Goal: Navigation & Orientation: Find specific page/section

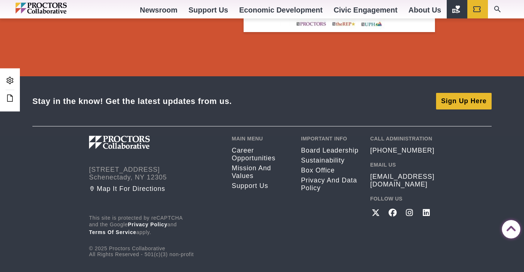
drag, startPoint x: 526, startPoint y: 47, endPoint x: 517, endPoint y: 234, distance: 187.5
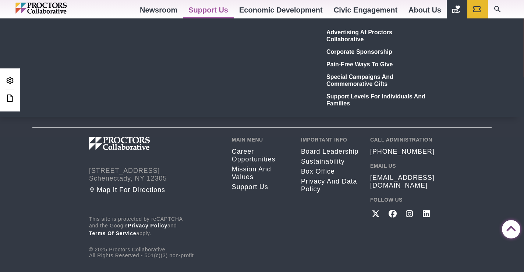
click at [222, 8] on link "Support Us" at bounding box center [208, 10] width 51 height 20
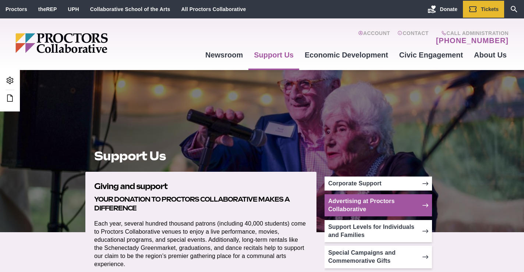
click at [343, 205] on link "Advertising at Proctors Collaborative" at bounding box center [378, 205] width 107 height 22
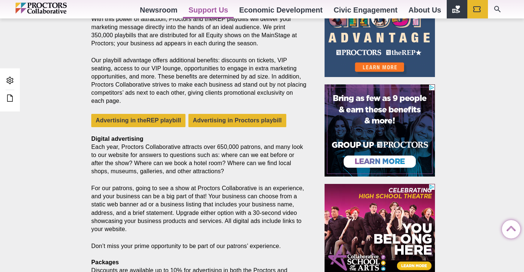
scroll to position [341, 0]
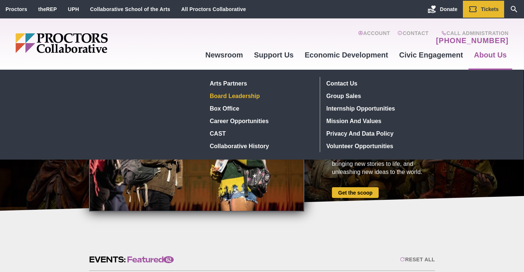
click at [216, 96] on link "Board Leadership" at bounding box center [260, 95] width 107 height 13
